Goal: Transaction & Acquisition: Subscribe to service/newsletter

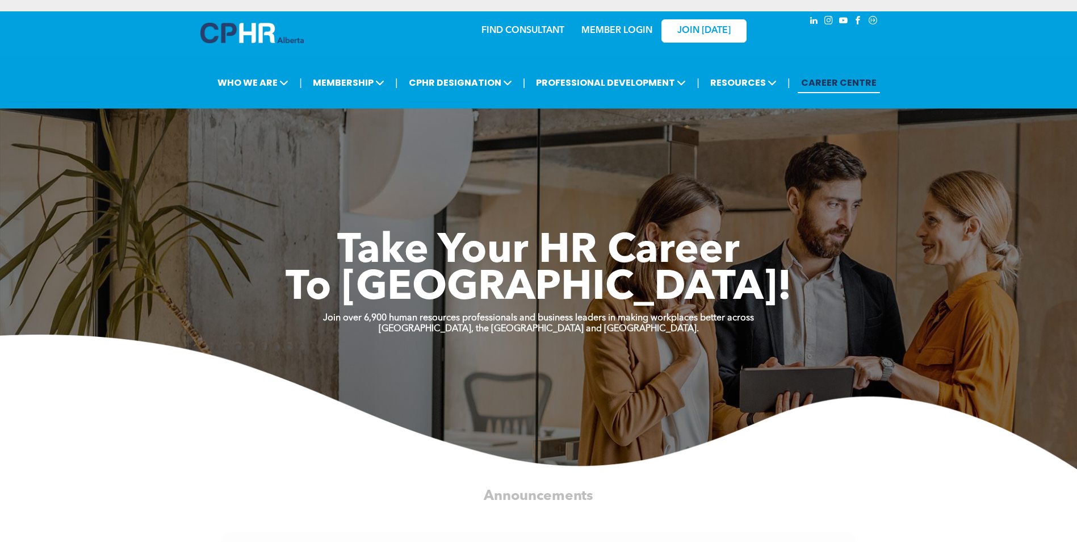
click at [890, 244] on div "Take Your HR Career To [GEOGRAPHIC_DATA]! Join over 6,900 human resources profe…" at bounding box center [538, 323] width 1077 height 292
click at [627, 34] on link "MEMBER LOGIN" at bounding box center [616, 30] width 71 height 9
click at [606, 31] on link "MEMBER LOGIN" at bounding box center [616, 30] width 71 height 9
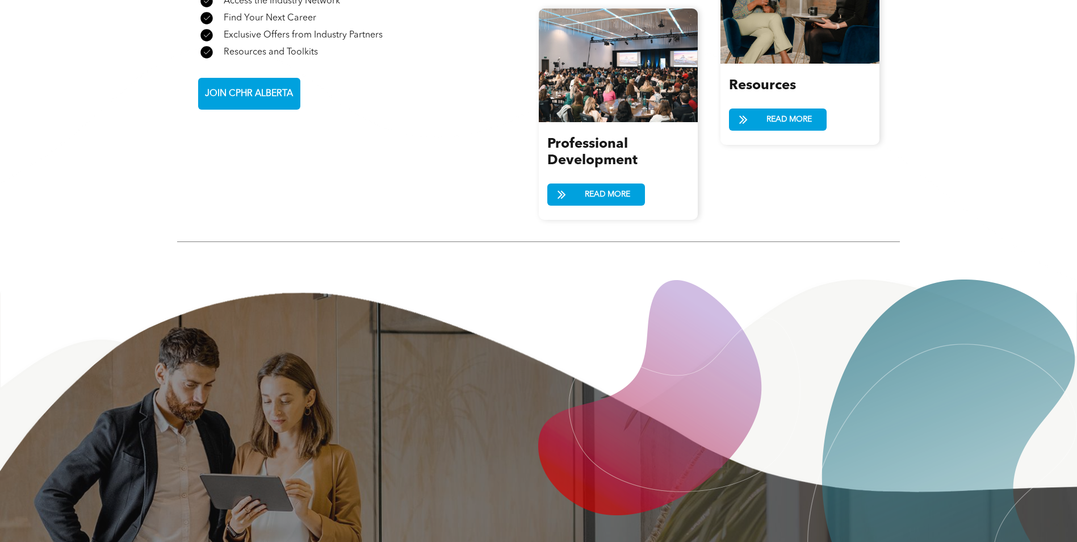
scroll to position [1419, 0]
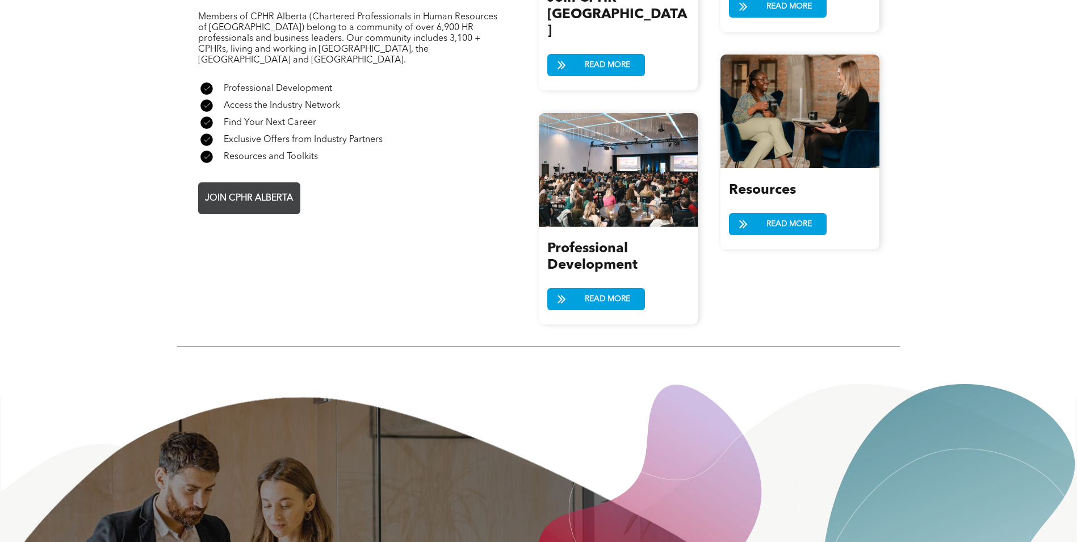
click at [256, 187] on span "JOIN CPHR ALBERTA" at bounding box center [249, 198] width 96 height 22
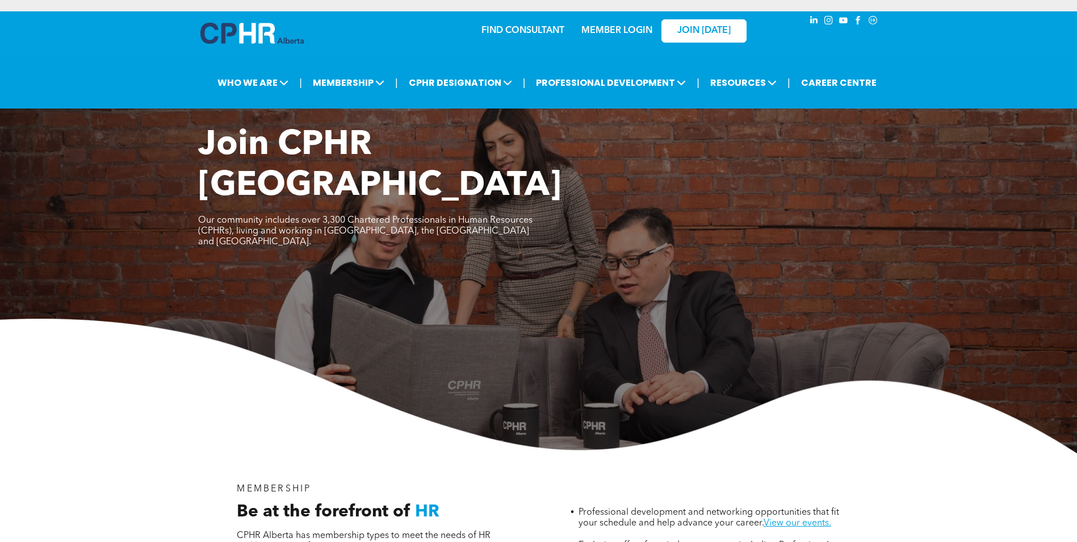
click at [613, 32] on link "MEMBER LOGIN" at bounding box center [616, 30] width 71 height 9
